Goal: Entertainment & Leisure: Consume media (video, audio)

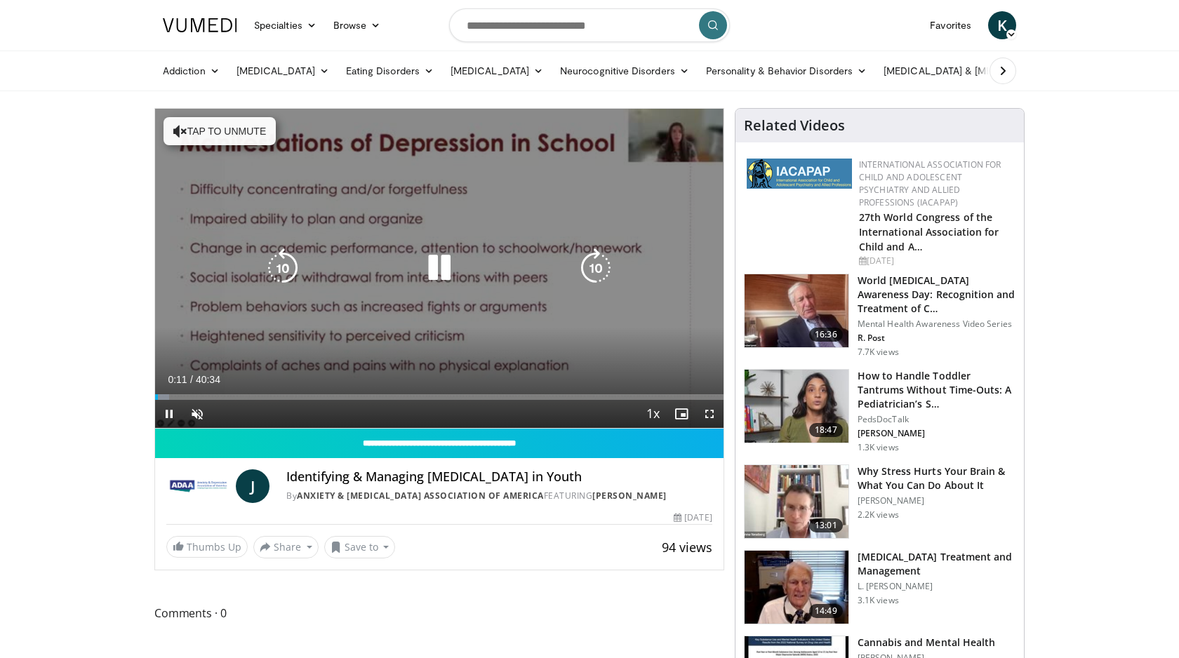
click at [222, 126] on button "Tap to unmute" at bounding box center [220, 131] width 112 height 28
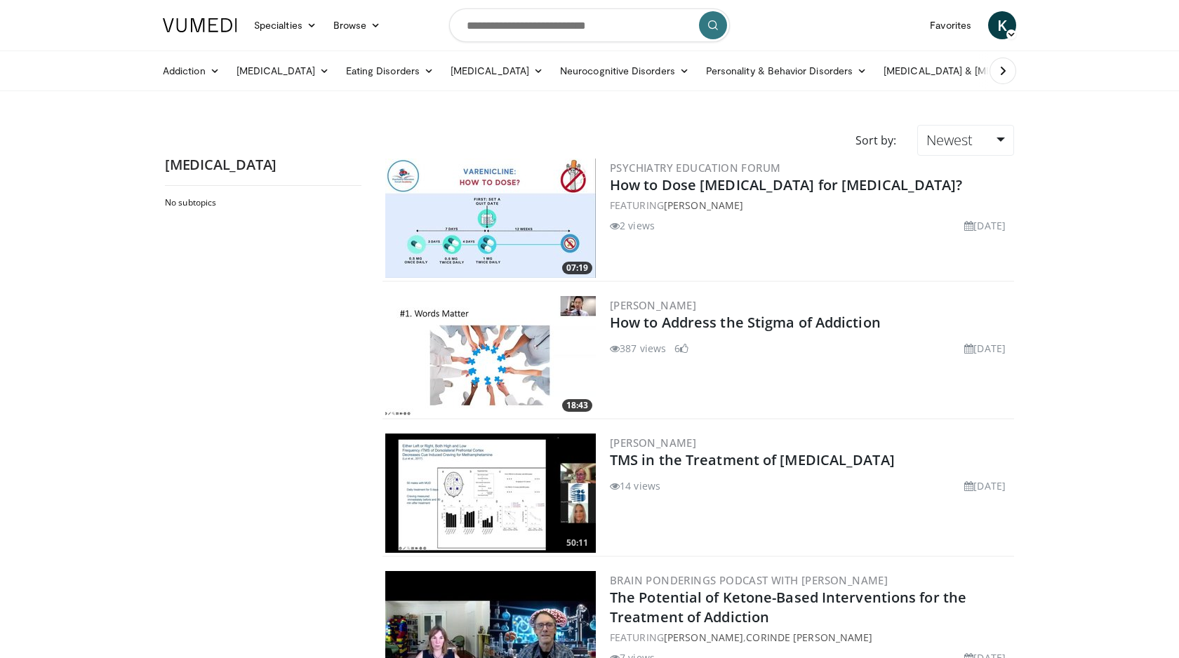
scroll to position [297, 0]
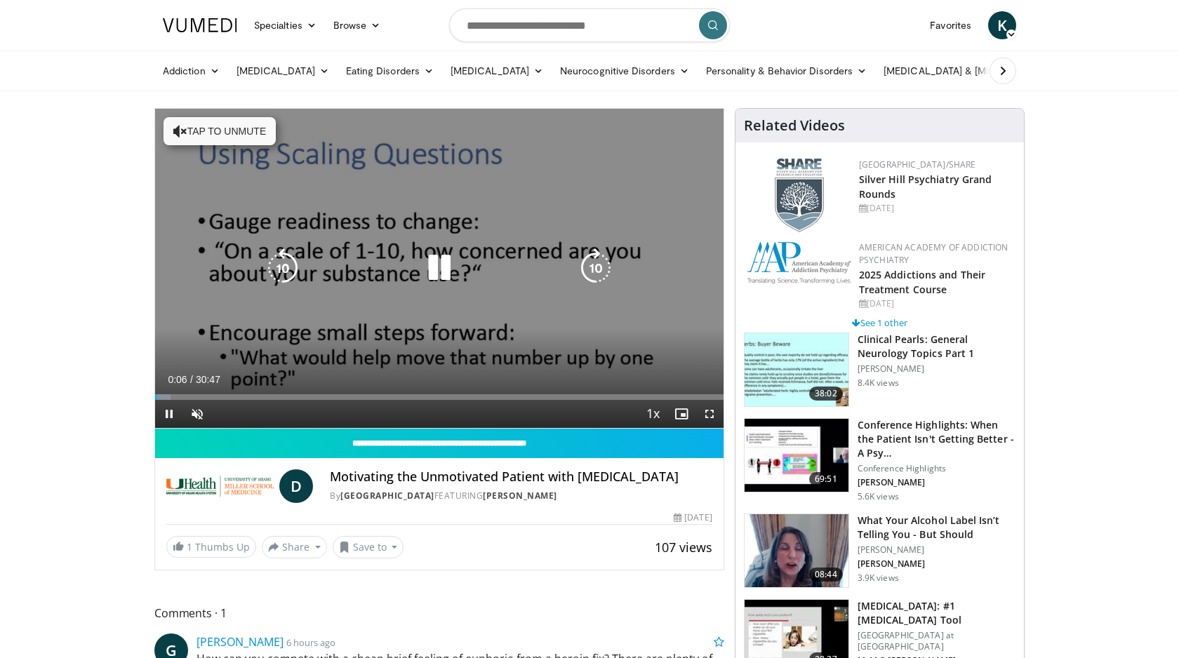
click at [248, 132] on button "Tap to unmute" at bounding box center [220, 131] width 112 height 28
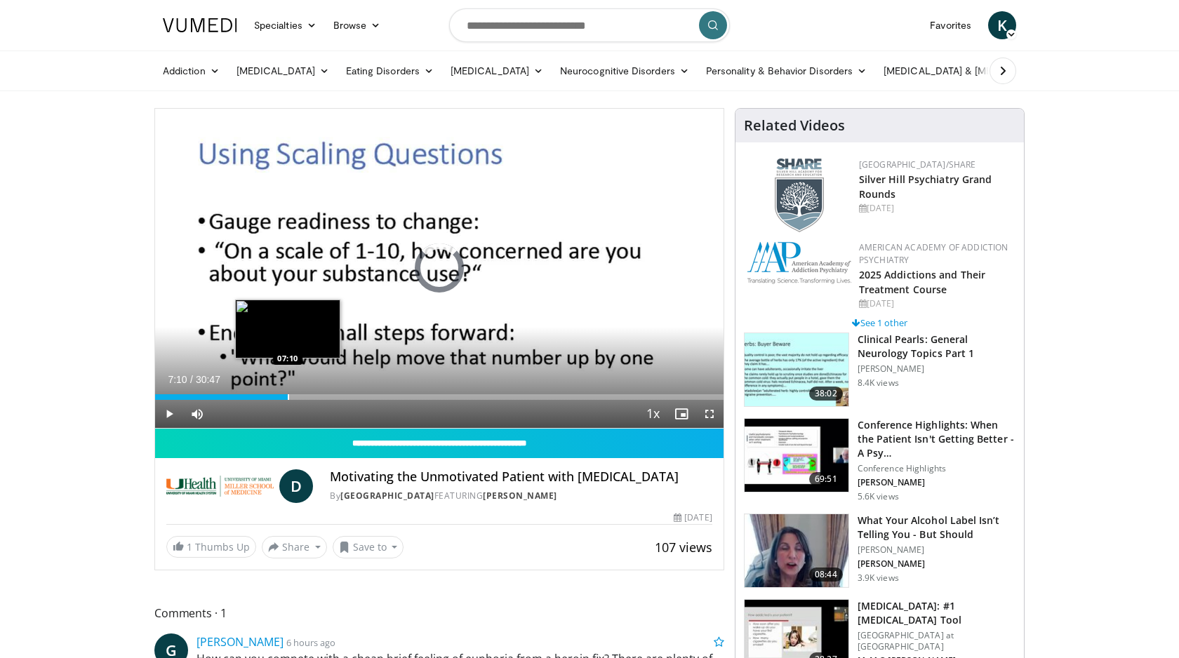
click at [287, 392] on div "Loaded : 3.22% 00:12 07:10" at bounding box center [439, 393] width 568 height 13
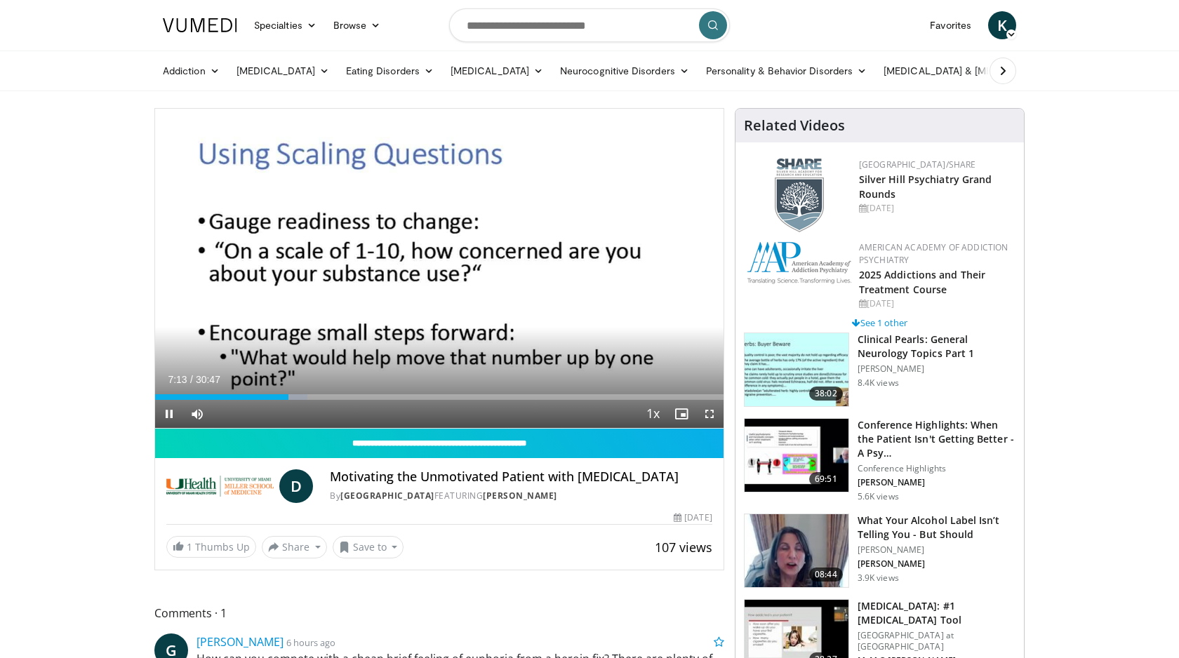
click at [392, 402] on div "Current Time 7:13 / Duration 30:47 Pause Skip Backward Skip Forward Mute Loaded…" at bounding box center [439, 414] width 568 height 28
click at [427, 398] on div "Progress Bar" at bounding box center [427, 397] width 1 height 6
click at [157, 396] on div "Progress Bar" at bounding box center [157, 397] width 1 height 6
